Goal: Task Accomplishment & Management: Manage account settings

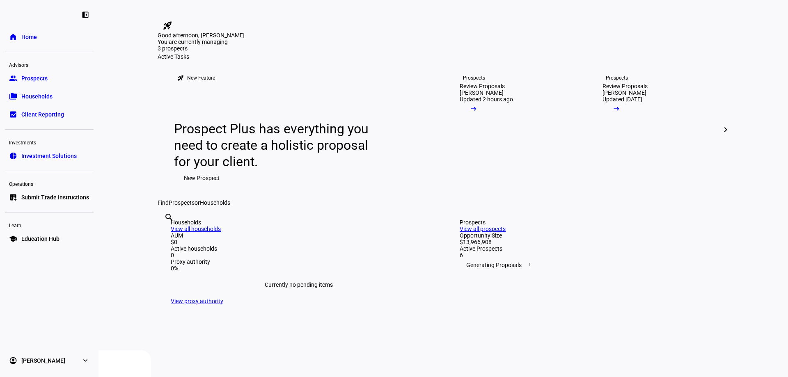
click at [710, 206] on div "search clear" at bounding box center [443, 206] width 571 height 0
click at [41, 76] on span "Prospects" at bounding box center [34, 78] width 26 height 8
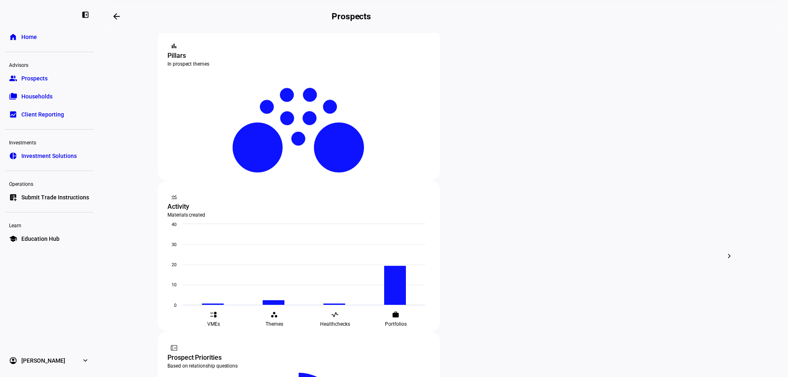
scroll to position [205, 0]
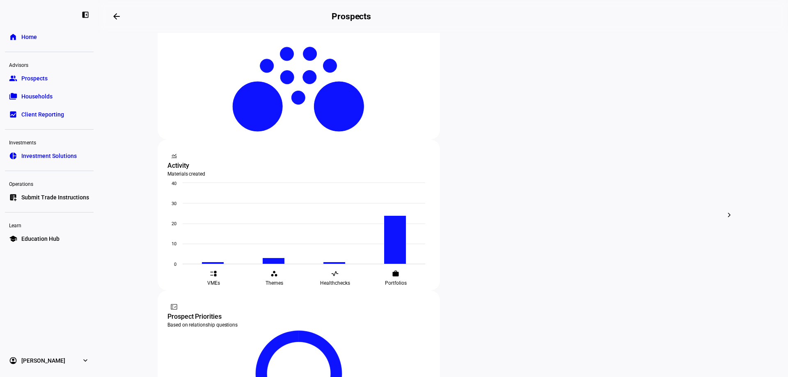
click at [493, 190] on span "Edit" at bounding box center [497, 189] width 10 height 7
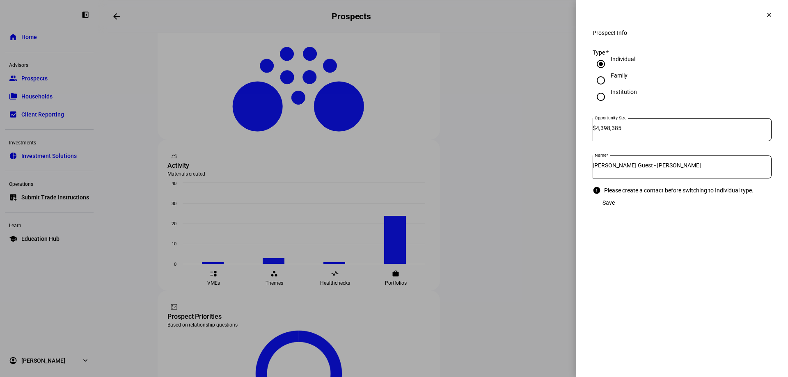
click at [767, 14] on mat-icon "clear" at bounding box center [768, 14] width 7 height 7
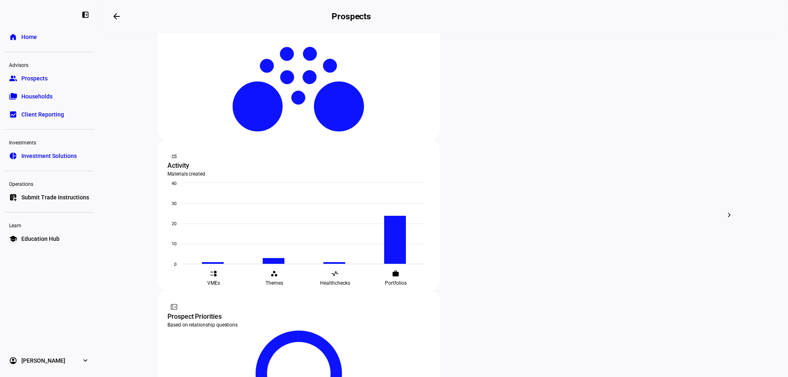
click at [297, 115] on div "edit Edit" at bounding box center [302, 114] width 36 height 11
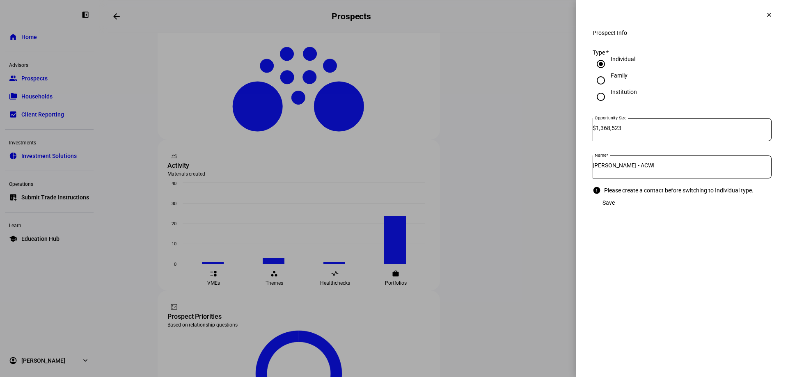
click at [767, 10] on span at bounding box center [769, 15] width 20 height 20
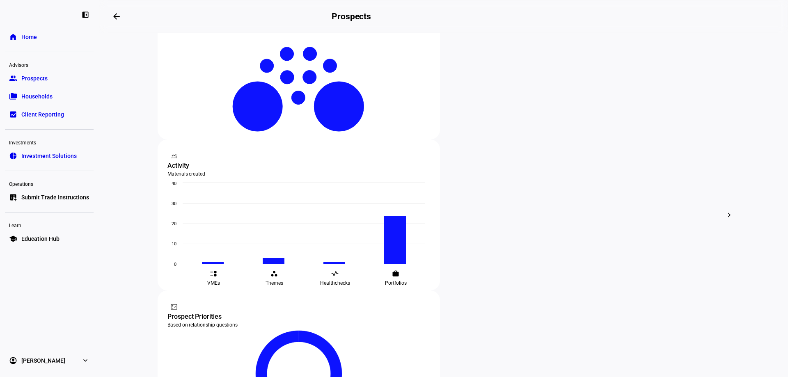
click at [502, 186] on div "edit Edit" at bounding box center [495, 187] width 36 height 11
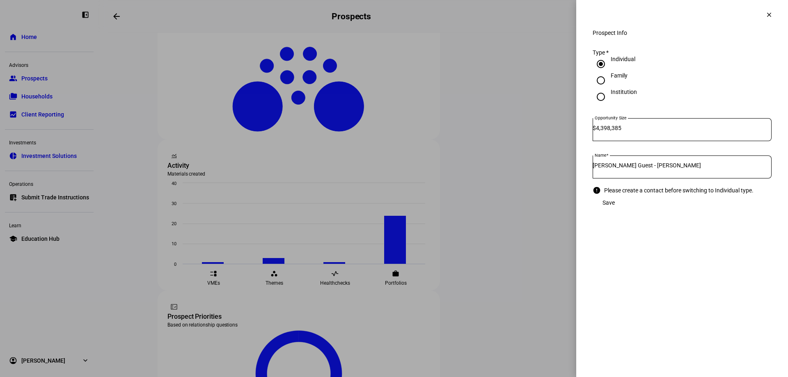
click at [601, 72] on input "Individual" at bounding box center [601, 64] width 16 height 16
click at [601, 89] on input "Family" at bounding box center [601, 80] width 16 height 16
radio input "true"
click at [599, 72] on input "Individual" at bounding box center [601, 64] width 16 height 16
radio input "true"
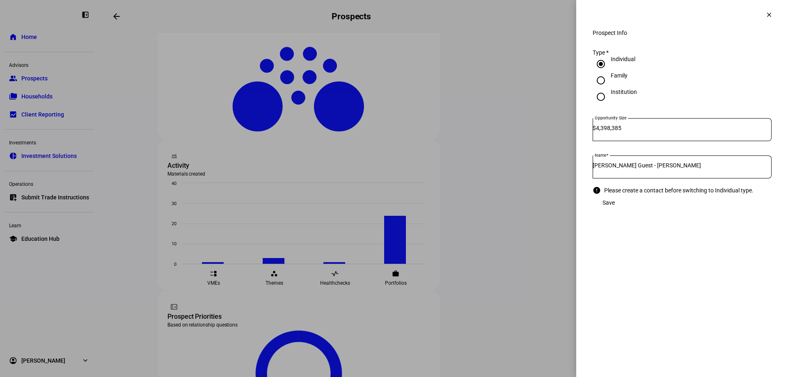
click at [688, 98] on div "Institution" at bounding box center [682, 97] width 179 height 16
click at [752, 211] on div "Save" at bounding box center [682, 203] width 179 height 16
click at [681, 198] on div "Save" at bounding box center [682, 194] width 179 height 16
click at [615, 198] on span "Save" at bounding box center [608, 194] width 12 height 7
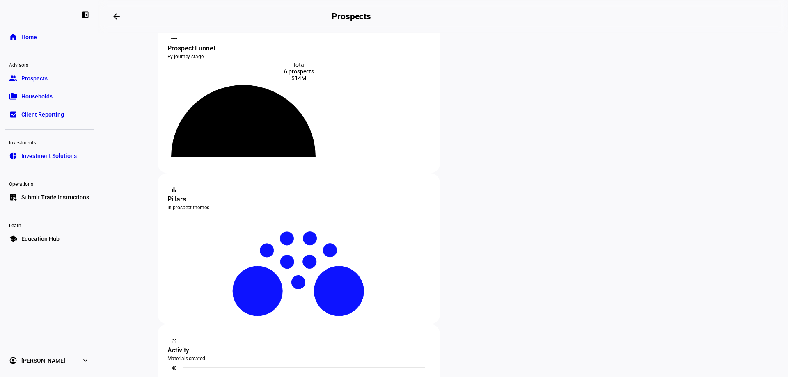
scroll to position [0, 0]
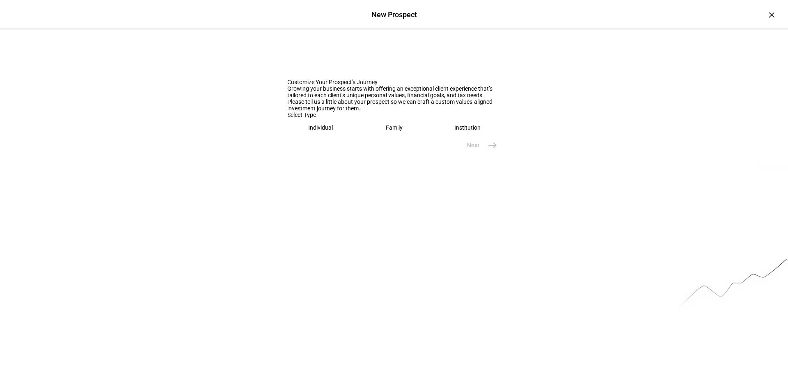
click at [315, 131] on div "Individual" at bounding box center [320, 127] width 25 height 7
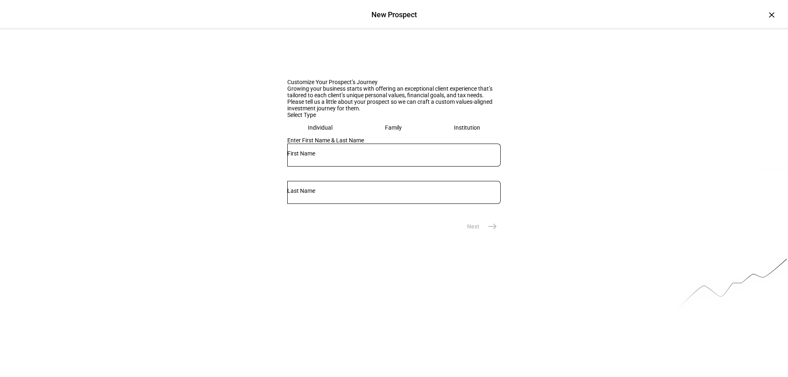
click at [765, 13] on div "×" at bounding box center [771, 14] width 13 height 13
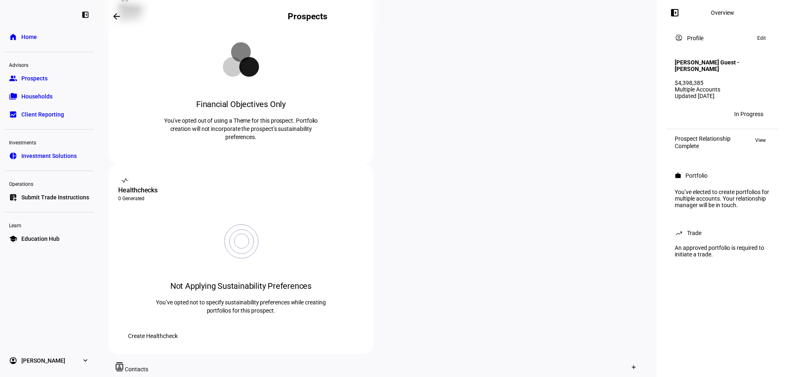
scroll to position [338, 0]
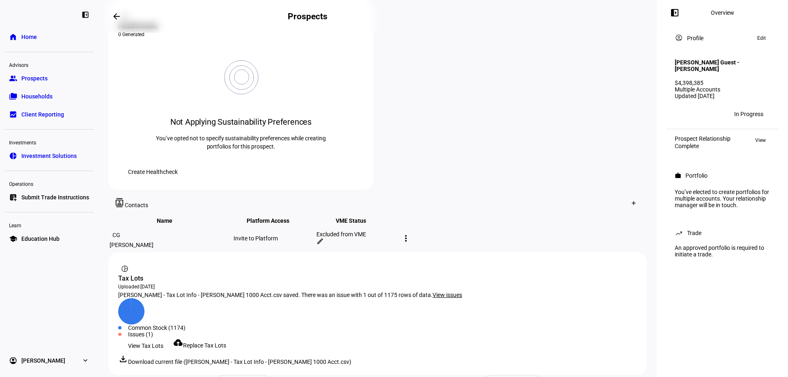
click at [39, 82] on span "Prospects" at bounding box center [34, 78] width 26 height 8
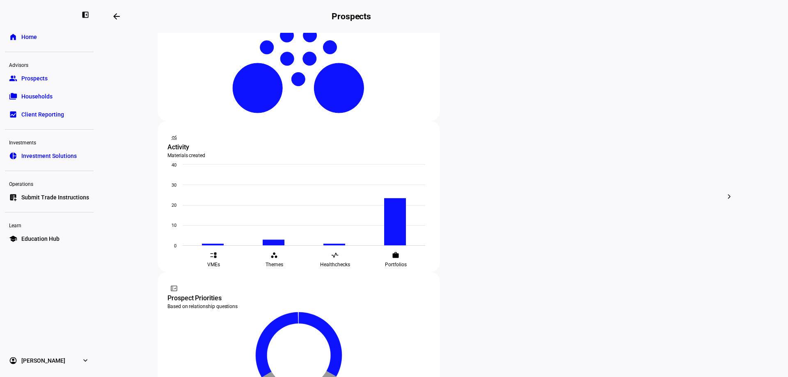
scroll to position [245, 0]
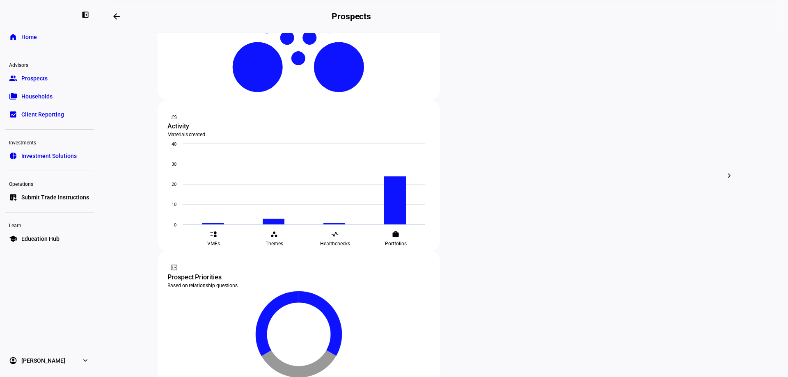
click at [304, 74] on span "Edit" at bounding box center [304, 77] width 10 height 7
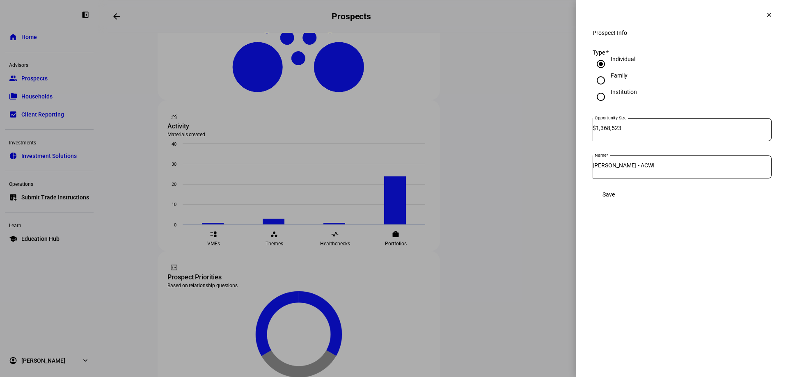
click at [772, 11] on span at bounding box center [769, 15] width 20 height 20
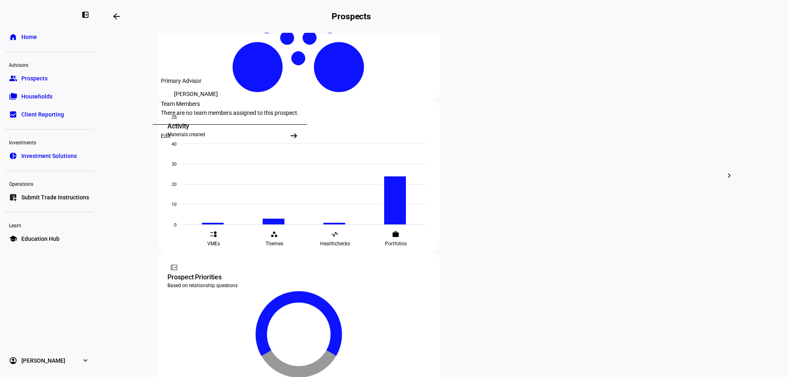
click at [164, 139] on div "Edit" at bounding box center [166, 136] width 10 height 7
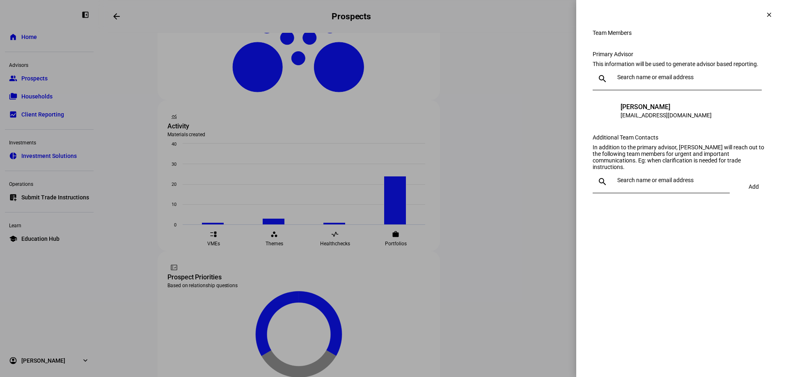
click at [640, 90] on div at bounding box center [684, 78] width 141 height 23
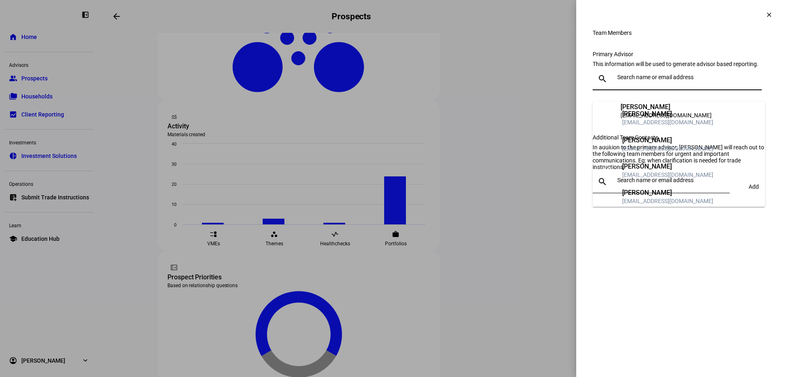
click at [666, 257] on eth-side-overlay-container "Team Members clear Team Members Primary Advisor This information will be used t…" at bounding box center [682, 188] width 212 height 377
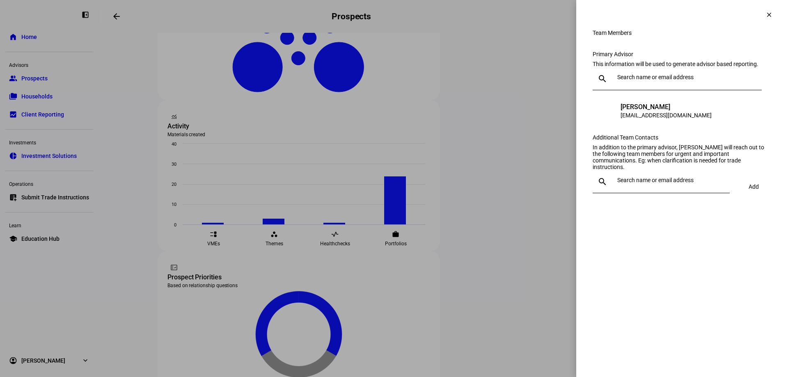
click at [648, 183] on input "text" at bounding box center [671, 180] width 109 height 7
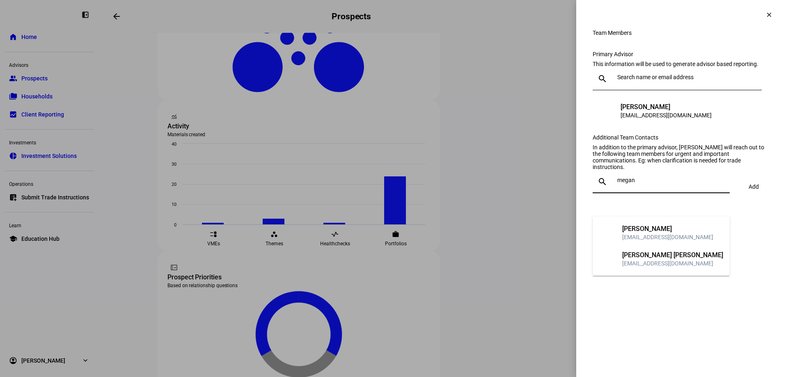
type input "megan"
click at [671, 258] on div "[PERSON_NAME] [PERSON_NAME]" at bounding box center [672, 255] width 101 height 8
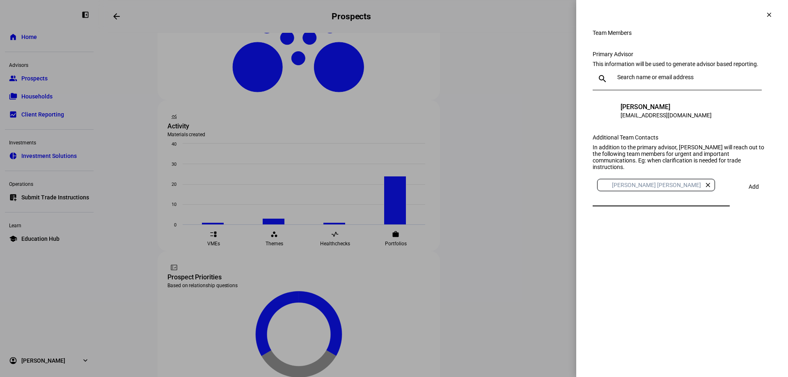
click at [744, 197] on span at bounding box center [753, 187] width 28 height 20
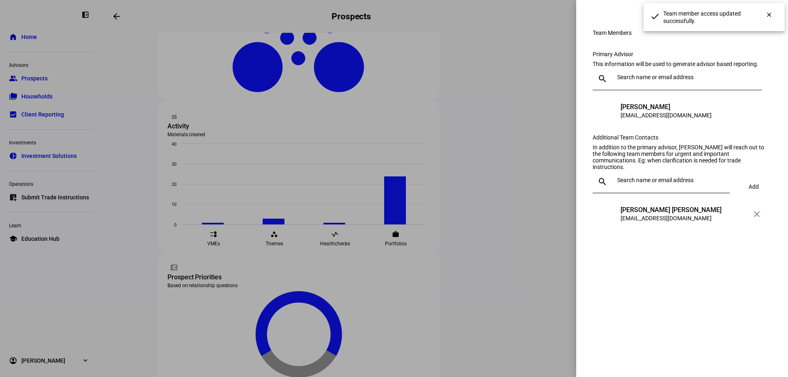
click at [740, 46] on div "Team Members Primary Advisor This information will be used to generate advisor …" at bounding box center [682, 129] width 179 height 198
click at [623, 11] on div "Team Members" at bounding box center [616, 15] width 47 height 8
click at [772, 14] on span at bounding box center [769, 15] width 20 height 20
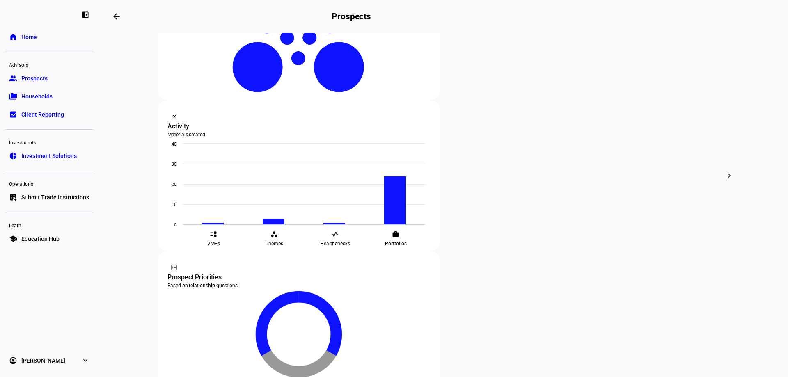
click at [309, 149] on div "edit Edit" at bounding box center [302, 147] width 36 height 11
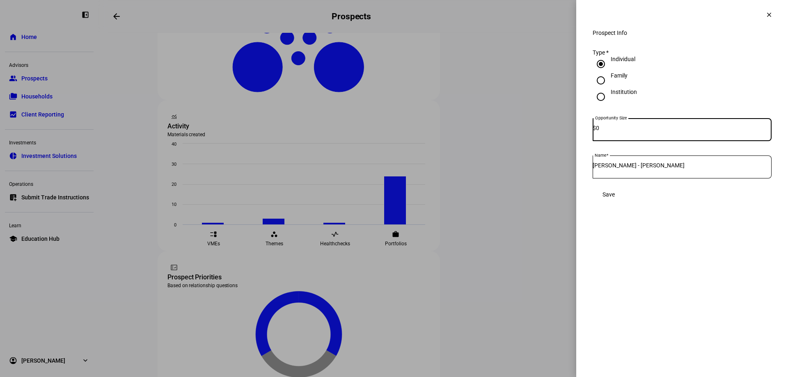
click at [766, 13] on mat-icon "clear" at bounding box center [768, 14] width 7 height 7
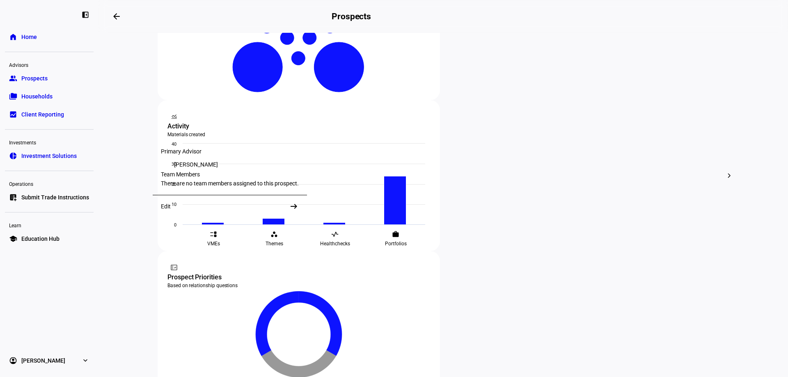
click at [170, 212] on div "Edit arrow_right_alt" at bounding box center [230, 206] width 154 height 23
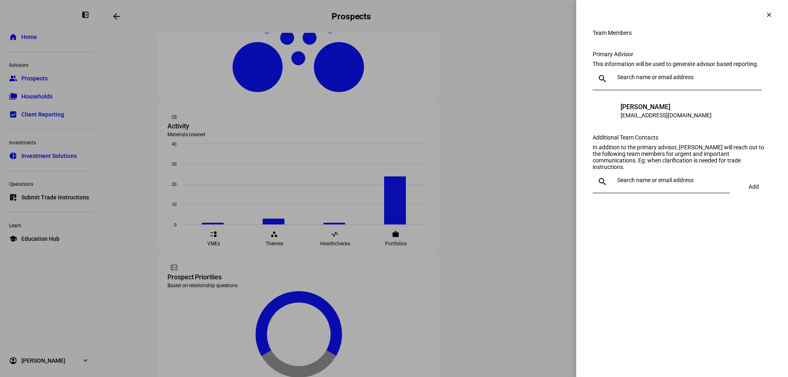
click at [632, 183] on input "text" at bounding box center [671, 180] width 109 height 7
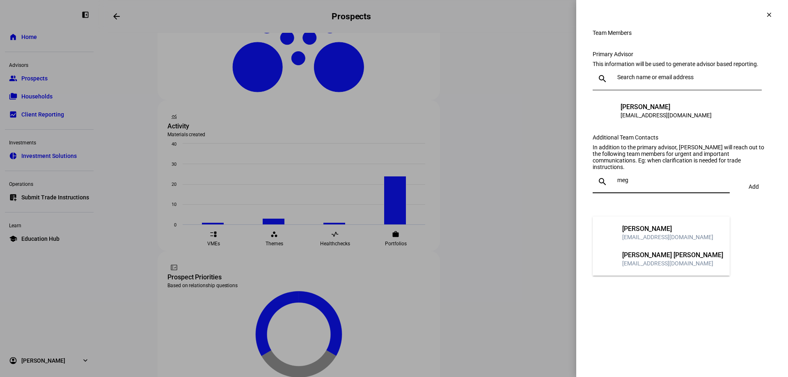
type input "meg"
click at [637, 253] on div "[PERSON_NAME] [PERSON_NAME]" at bounding box center [672, 255] width 101 height 8
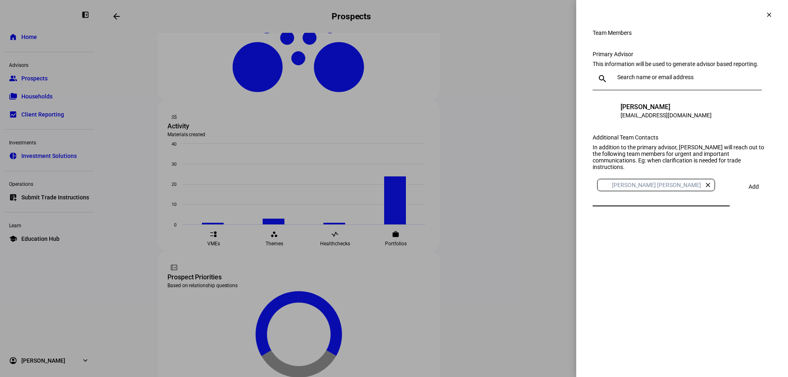
click at [749, 190] on span "Add" at bounding box center [754, 186] width 10 height 7
click at [730, 36] on div "Team Members" at bounding box center [682, 33] width 179 height 7
click at [768, 14] on mat-icon "clear" at bounding box center [768, 14] width 7 height 7
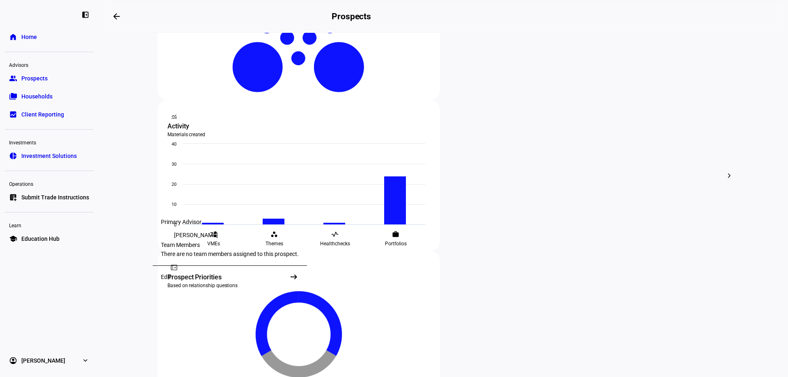
click at [177, 254] on div "Primary Advisor GC [PERSON_NAME] Team Members There are no team members assigne…" at bounding box center [230, 238] width 154 height 55
click at [164, 280] on div "Edit" at bounding box center [166, 277] width 10 height 7
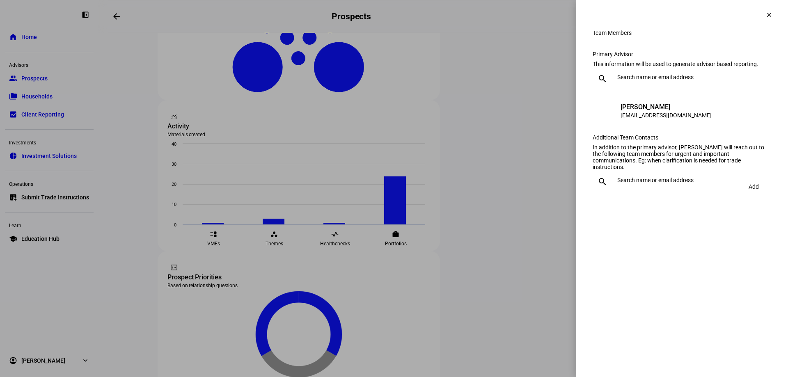
click at [631, 193] on div at bounding box center [668, 181] width 109 height 23
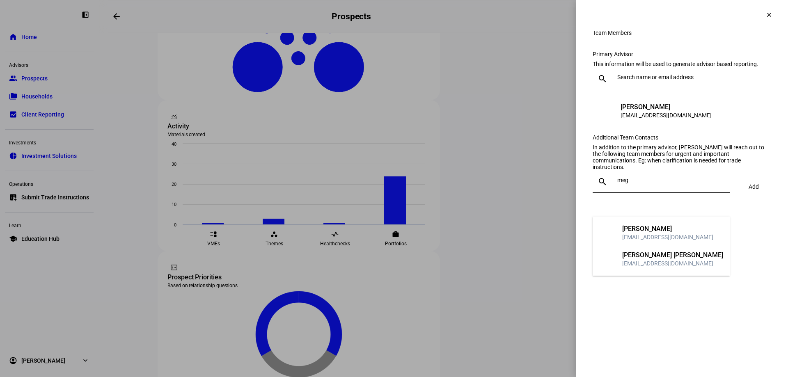
type input "meg"
click at [635, 264] on div "[EMAIL_ADDRESS][DOMAIN_NAME]" at bounding box center [672, 263] width 101 height 8
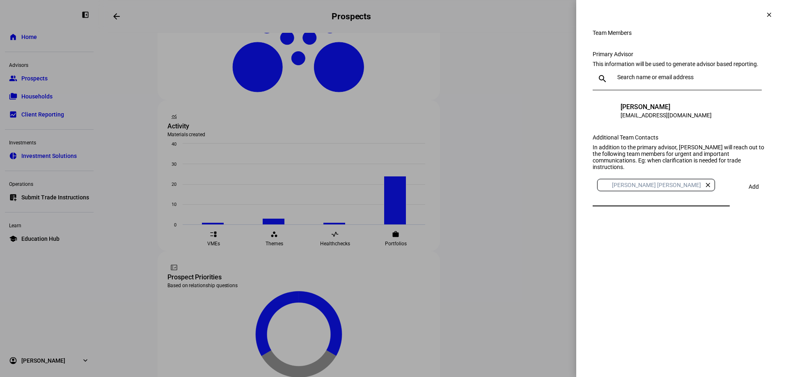
click at [749, 190] on span "Add" at bounding box center [754, 186] width 10 height 7
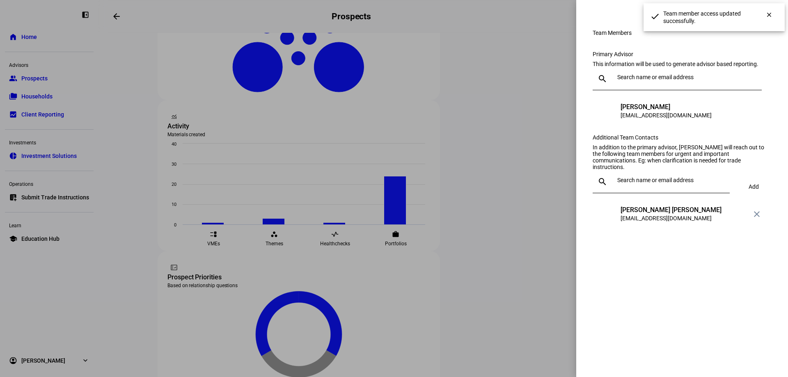
click at [767, 111] on div "Primary Advisor This information will be used to generate advisor based reporti…" at bounding box center [682, 87] width 179 height 73
click at [765, 15] on mat-icon "clear" at bounding box center [768, 14] width 7 height 7
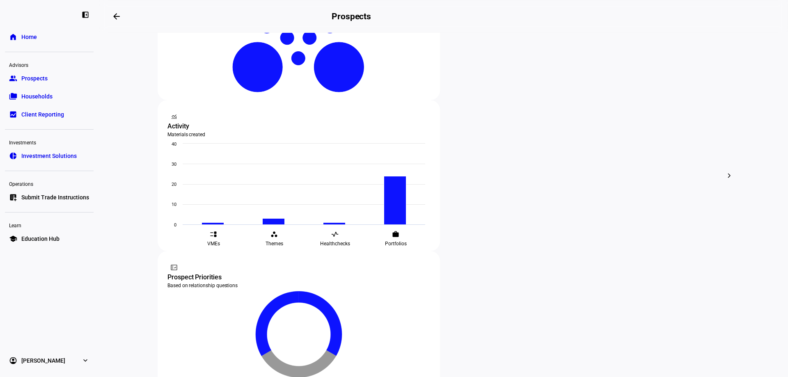
click at [501, 147] on span "Edit" at bounding box center [497, 150] width 10 height 7
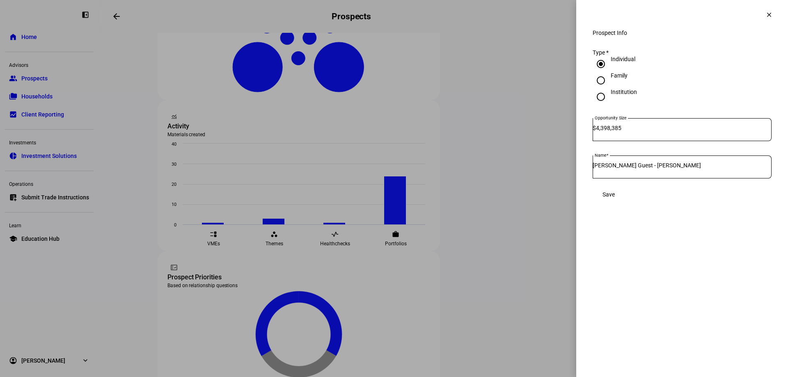
click at [767, 17] on mat-icon "clear" at bounding box center [768, 14] width 7 height 7
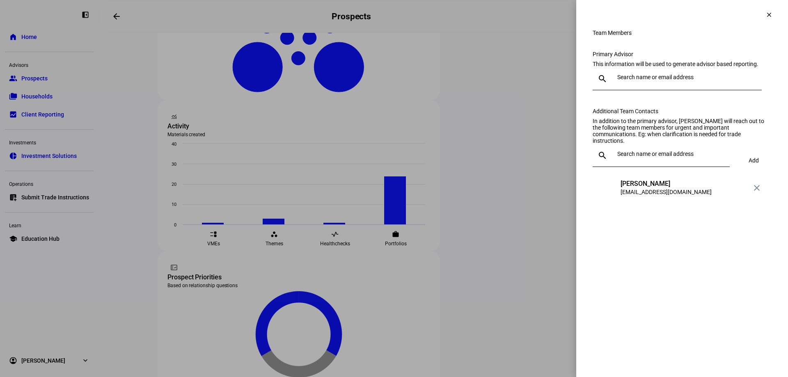
click at [647, 80] on input "text" at bounding box center [687, 77] width 141 height 7
type input "meg"
click at [666, 147] on div "[EMAIL_ADDRESS][DOMAIN_NAME]" at bounding box center [672, 148] width 101 height 8
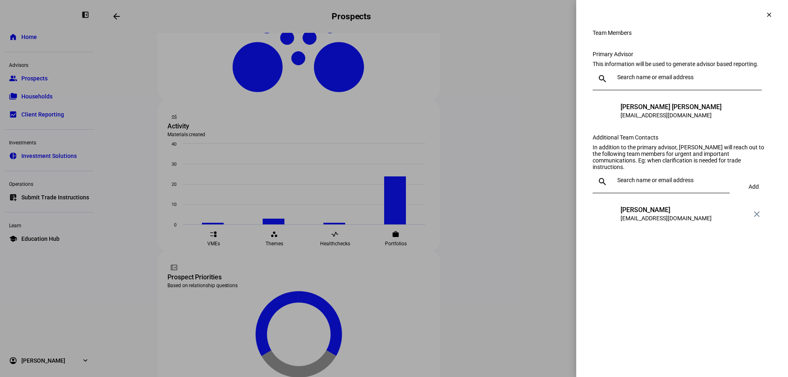
click at [771, 15] on mat-icon "clear" at bounding box center [768, 14] width 7 height 7
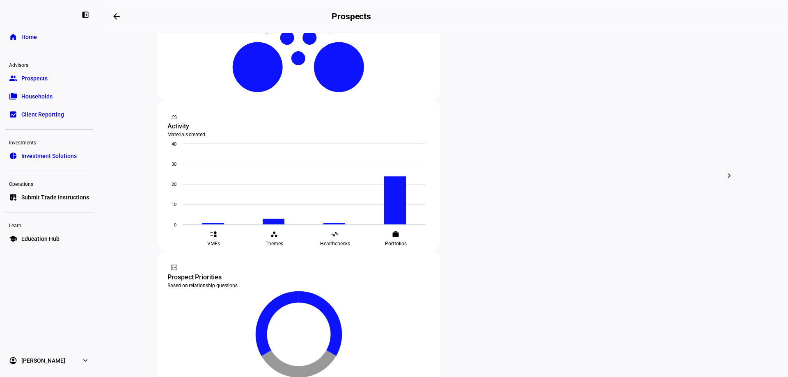
click at [190, 106] on div at bounding box center [394, 188] width 788 height 377
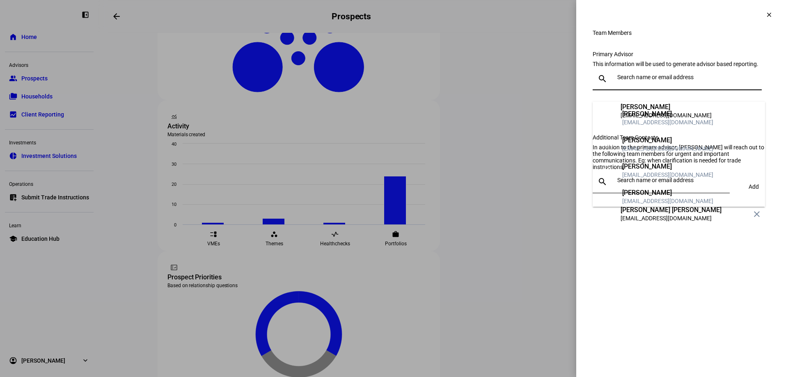
click at [702, 80] on input "text" at bounding box center [687, 77] width 141 height 7
type input "meg"
click at [634, 143] on div "[PERSON_NAME] [PERSON_NAME]" at bounding box center [672, 140] width 101 height 8
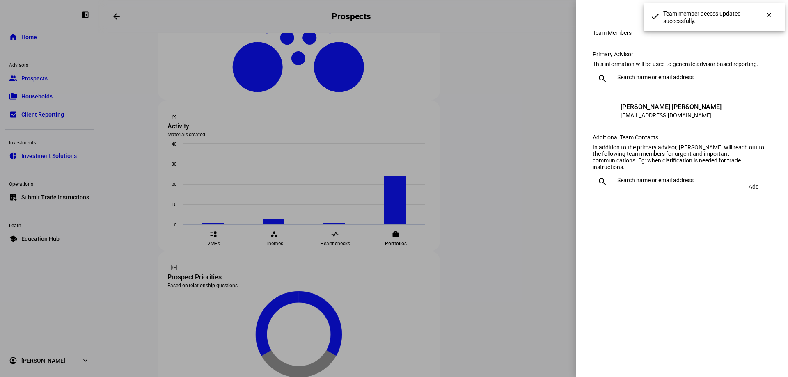
click at [651, 183] on input "text" at bounding box center [671, 180] width 109 height 7
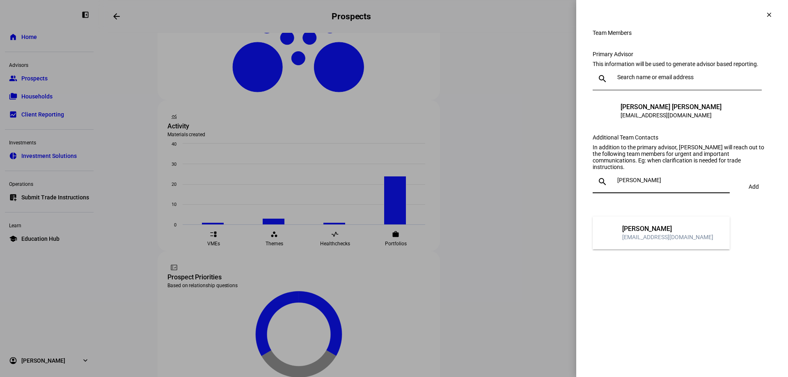
type input "[PERSON_NAME]"
click at [657, 248] on div "GC [PERSON_NAME] [EMAIL_ADDRESS][DOMAIN_NAME]" at bounding box center [661, 233] width 137 height 33
click at [670, 271] on div "Team Members clear Team Members Primary Advisor This information will be used t…" at bounding box center [394, 188] width 788 height 377
click at [664, 193] on div "[PERSON_NAME]" at bounding box center [668, 181] width 109 height 23
click at [642, 232] on div "[PERSON_NAME]" at bounding box center [667, 229] width 91 height 8
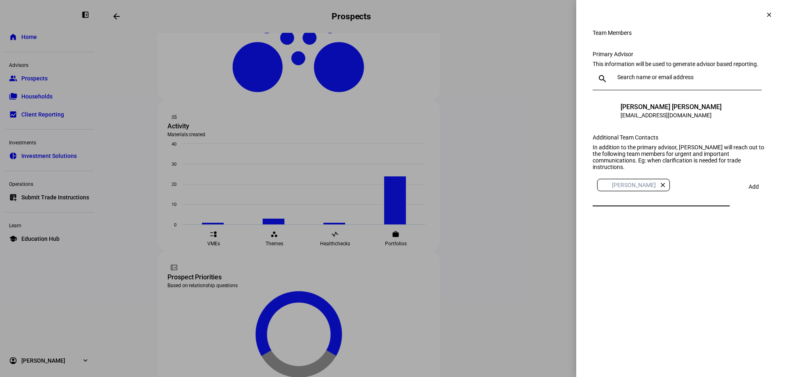
click at [767, 12] on mat-icon "clear" at bounding box center [768, 14] width 7 height 7
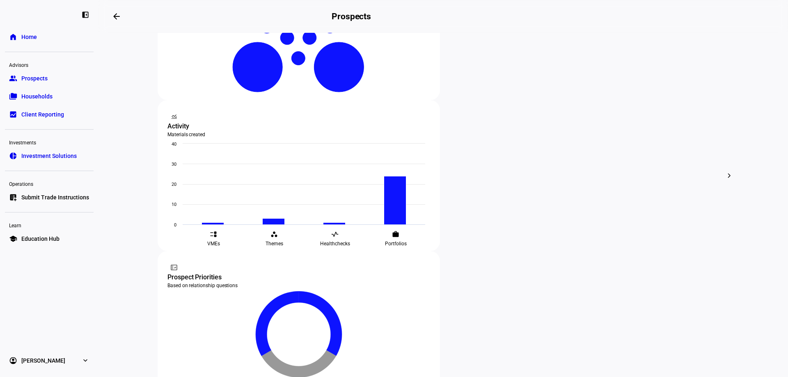
click at [304, 74] on span "Edit" at bounding box center [304, 77] width 10 height 7
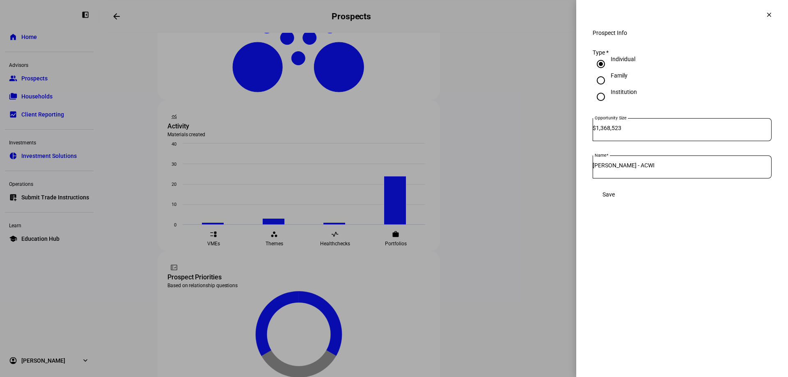
click at [256, 93] on div at bounding box center [394, 188] width 788 height 377
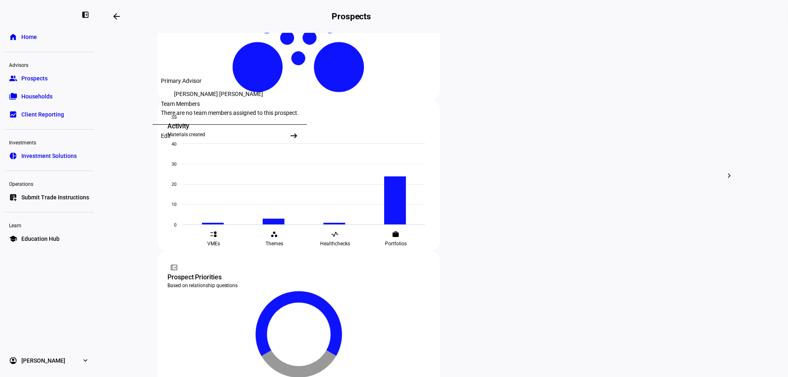
click at [178, 106] on body "left_panel_close home Home Advisors group Prospects folder_copy Households bid_…" at bounding box center [394, 188] width 788 height 377
click at [242, 139] on div "Edit arrow_right_alt" at bounding box center [230, 135] width 154 height 23
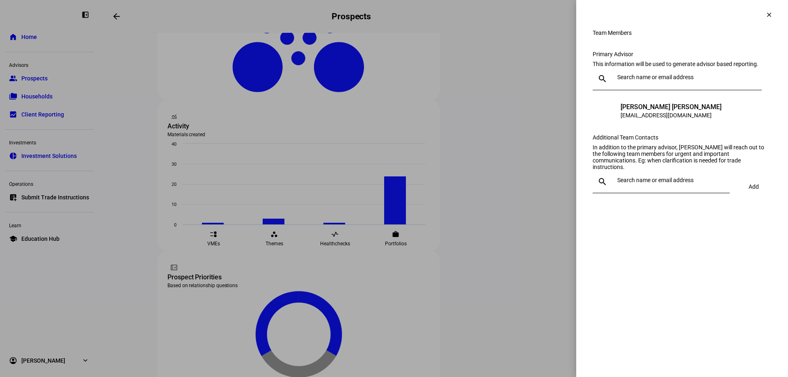
click at [623, 193] on div at bounding box center [668, 181] width 109 height 23
type input "gle"
click at [647, 222] on mat-option "GC [PERSON_NAME] [EMAIL_ADDRESS][DOMAIN_NAME]" at bounding box center [661, 233] width 137 height 26
click at [749, 197] on span at bounding box center [753, 187] width 28 height 20
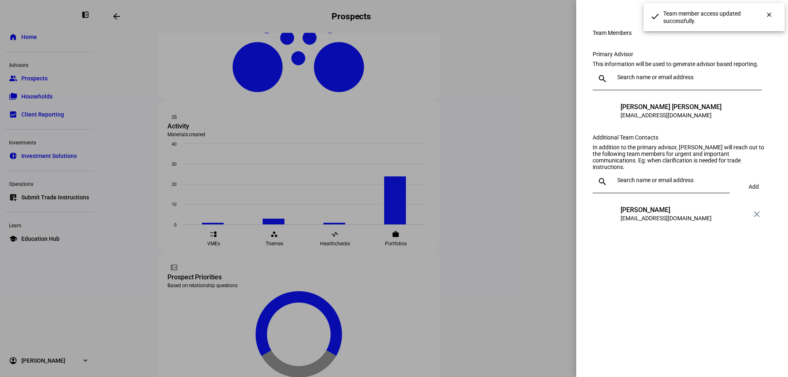
click at [753, 36] on div "Team Members" at bounding box center [682, 33] width 179 height 7
click at [762, 14] on span at bounding box center [769, 15] width 20 height 20
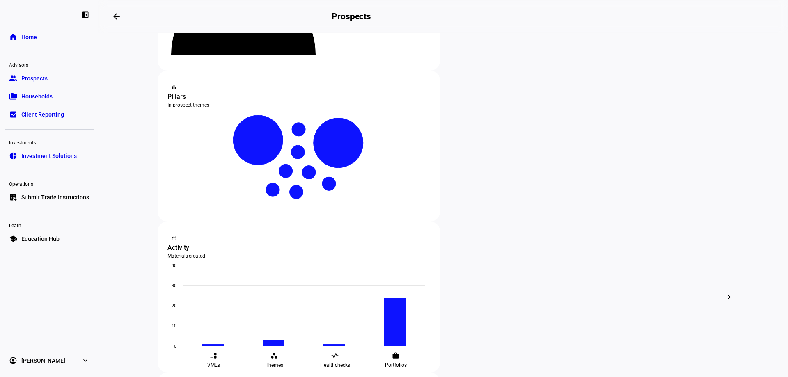
scroll to position [164, 0]
